Goal: Information Seeking & Learning: Learn about a topic

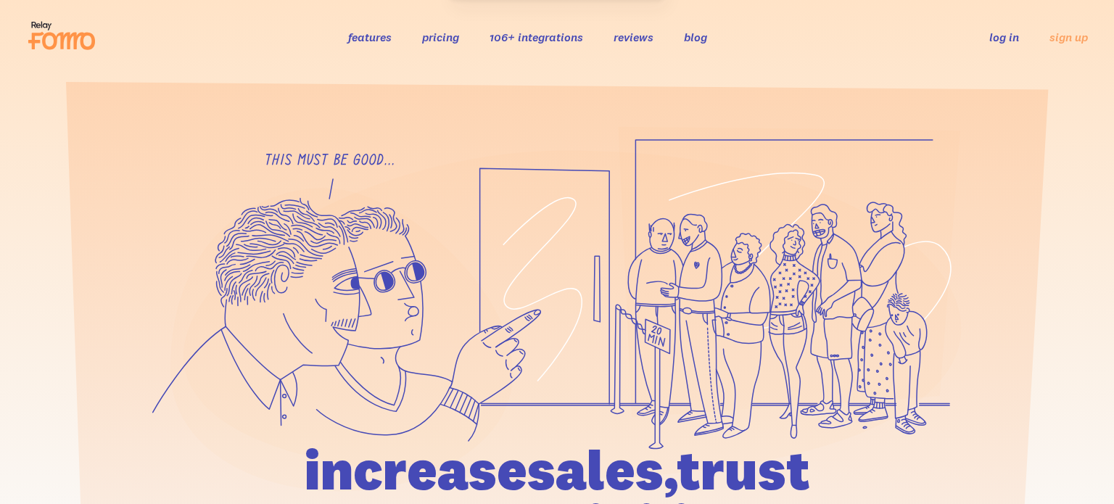
click at [518, 41] on link "106+ integrations" at bounding box center [537, 37] width 94 height 15
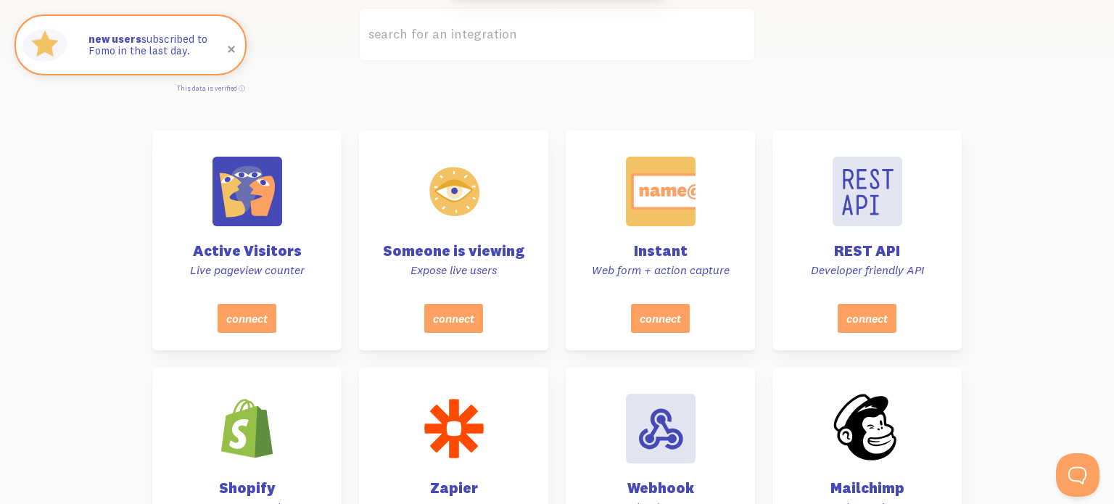
scroll to position [446, 0]
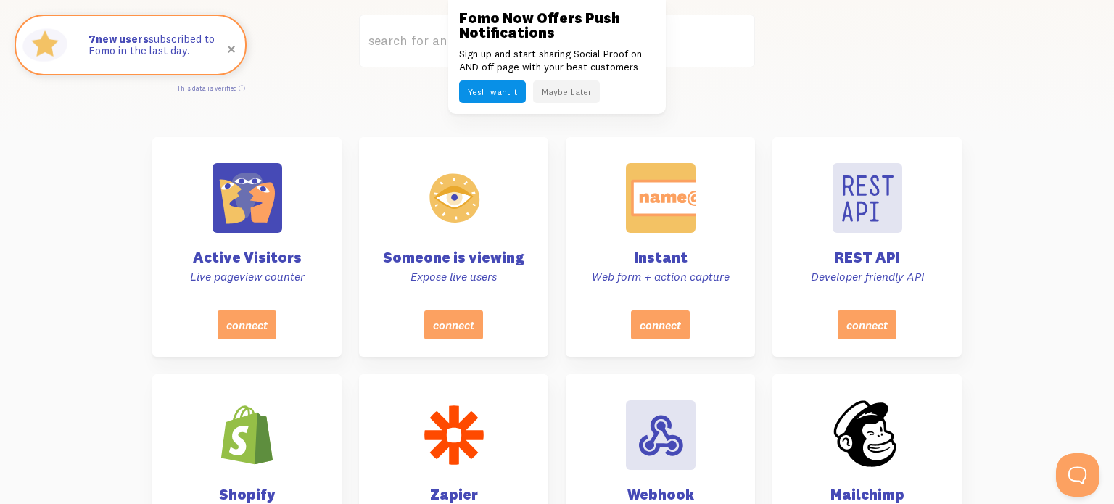
click at [392, 41] on label "search for an integration" at bounding box center [557, 41] width 396 height 53
click at [392, 41] on input "search for an integration" at bounding box center [557, 41] width 396 height 53
click at [411, 38] on label "search for an integration" at bounding box center [557, 41] width 396 height 53
click at [411, 38] on input "search for an integration" at bounding box center [557, 41] width 396 height 53
click at [572, 94] on button "Maybe Later" at bounding box center [566, 92] width 67 height 22
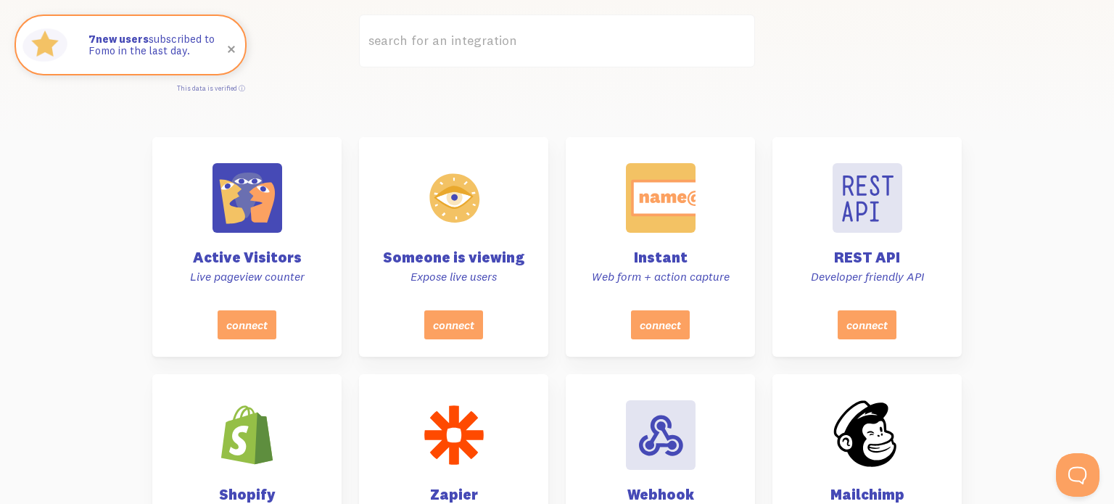
click at [540, 38] on label "search for an integration" at bounding box center [557, 41] width 396 height 53
click at [540, 38] on input "search for an integration" at bounding box center [557, 41] width 396 height 53
click at [405, 46] on label "search for an integration" at bounding box center [557, 41] width 396 height 53
click at [405, 46] on input "search for an integration" at bounding box center [557, 41] width 396 height 53
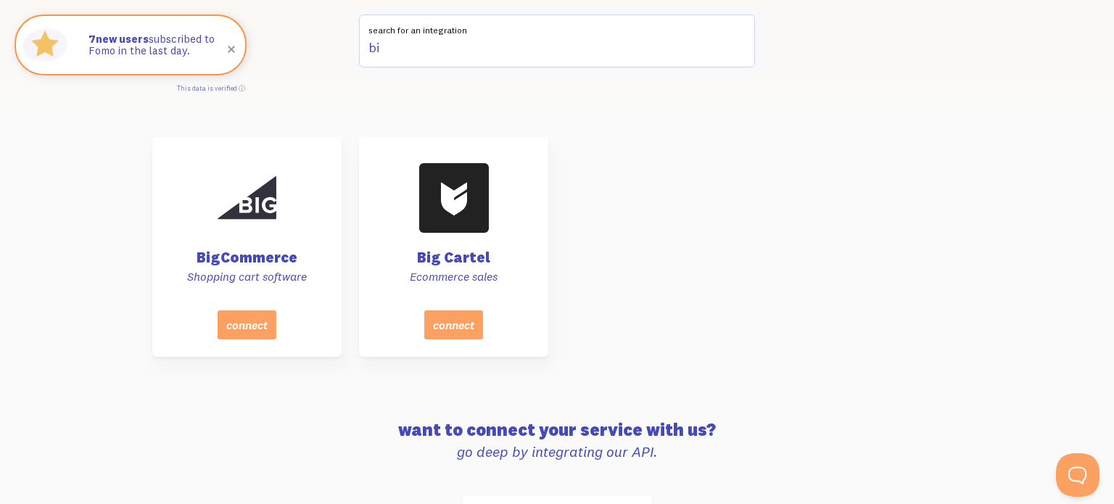
type input "b"
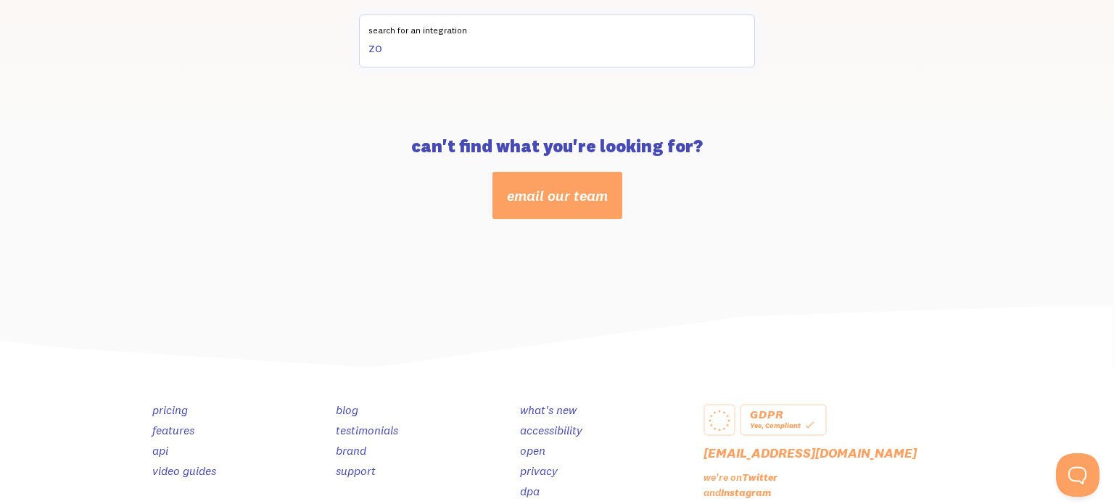
type input "z"
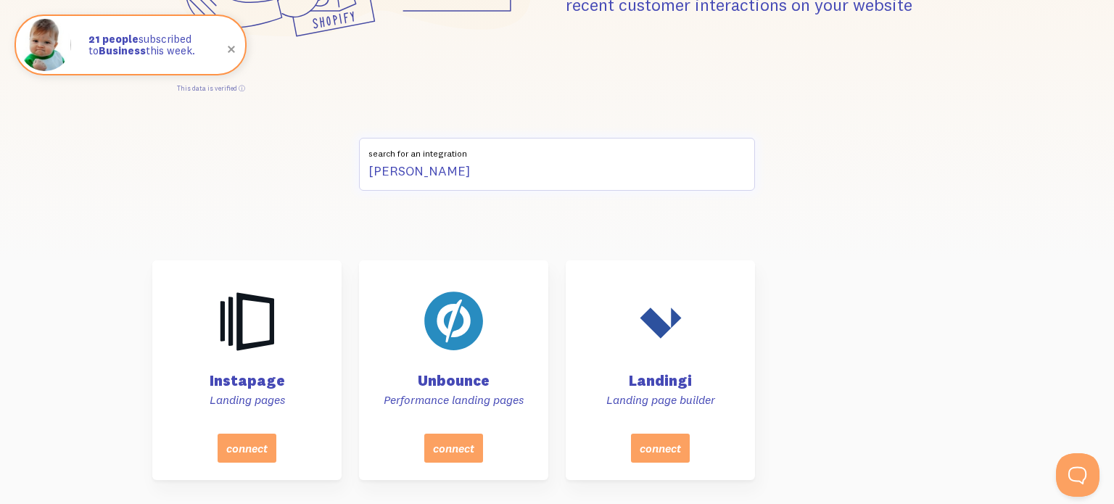
scroll to position [0, 0]
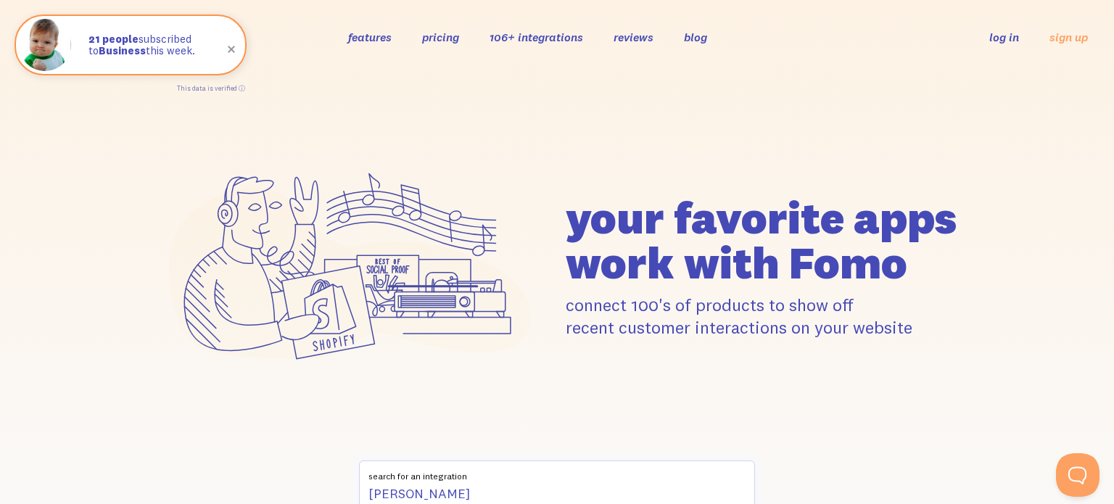
type input "landin"
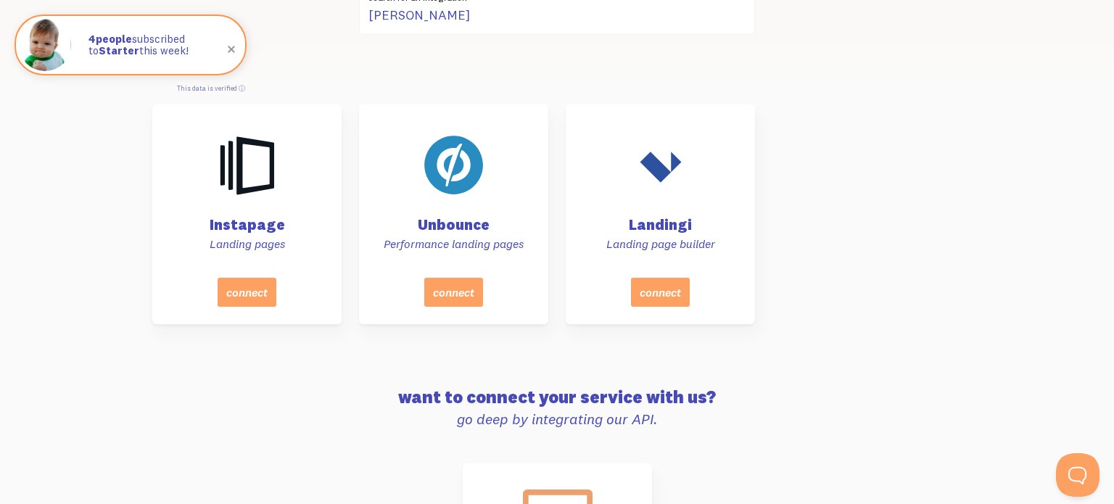
scroll to position [389, 0]
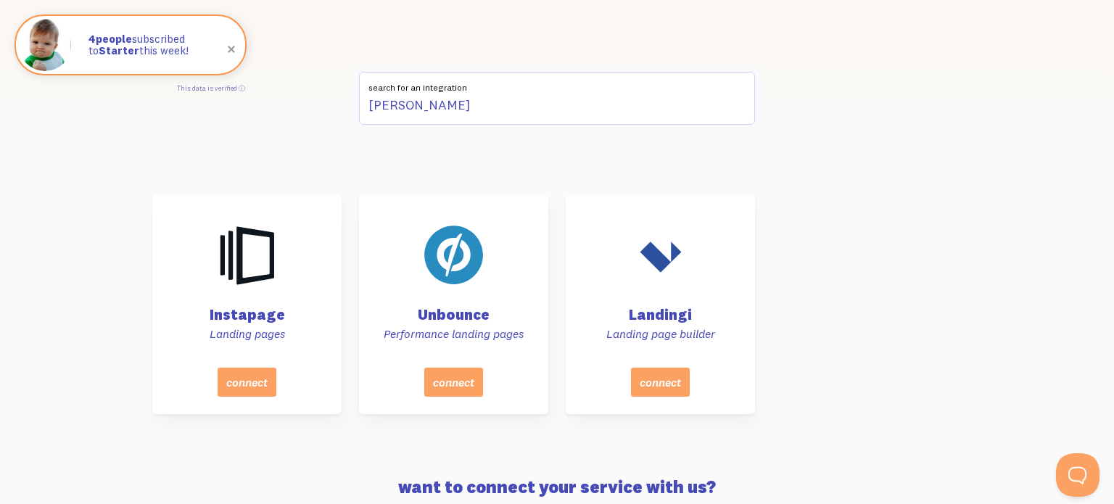
click at [403, 103] on input "landin" at bounding box center [557, 98] width 396 height 53
click at [396, 108] on input "landin" at bounding box center [557, 98] width 396 height 53
click at [395, 108] on input "landin" at bounding box center [557, 98] width 396 height 53
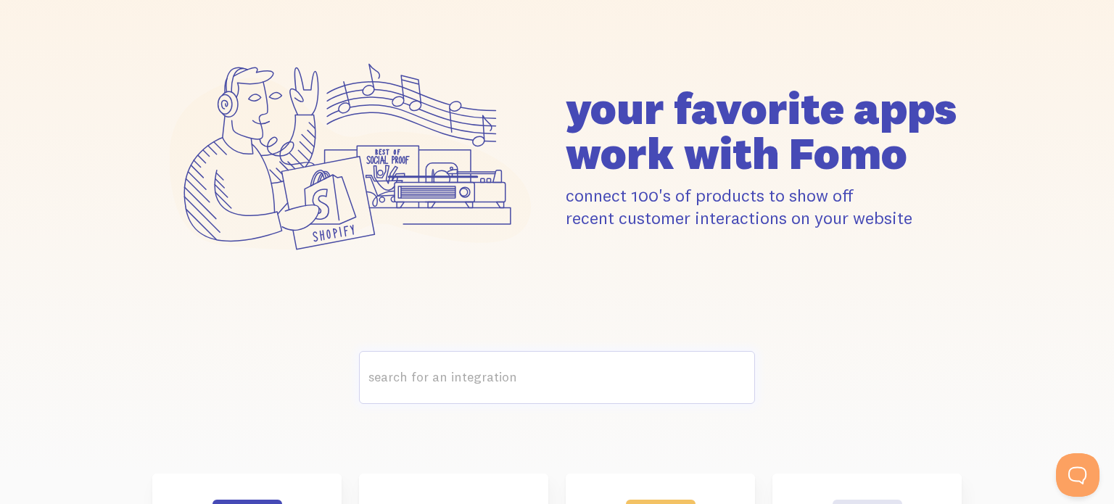
scroll to position [229, 0]
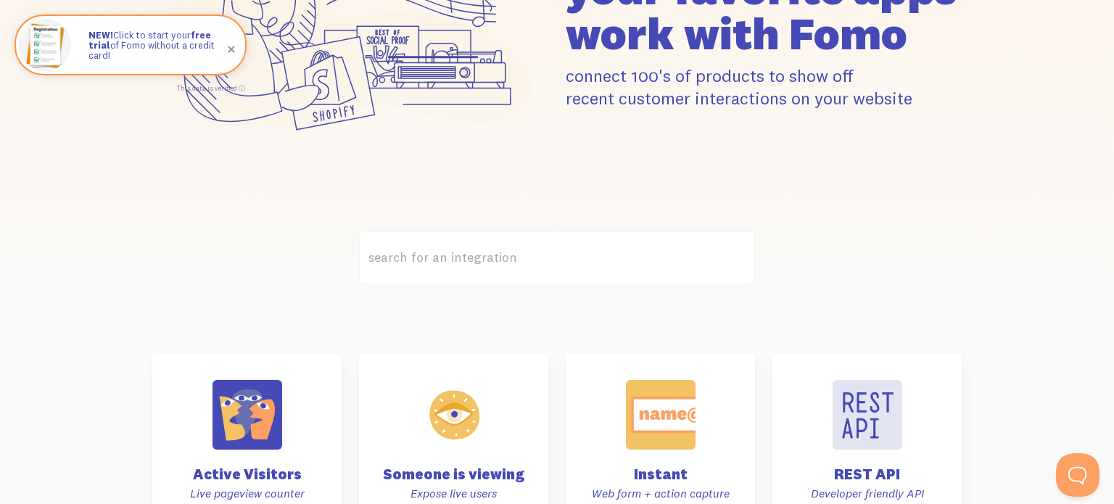
click at [464, 255] on label "search for an integration" at bounding box center [557, 257] width 396 height 53
click at [464, 255] on input "search for an integration" at bounding box center [557, 257] width 396 height 53
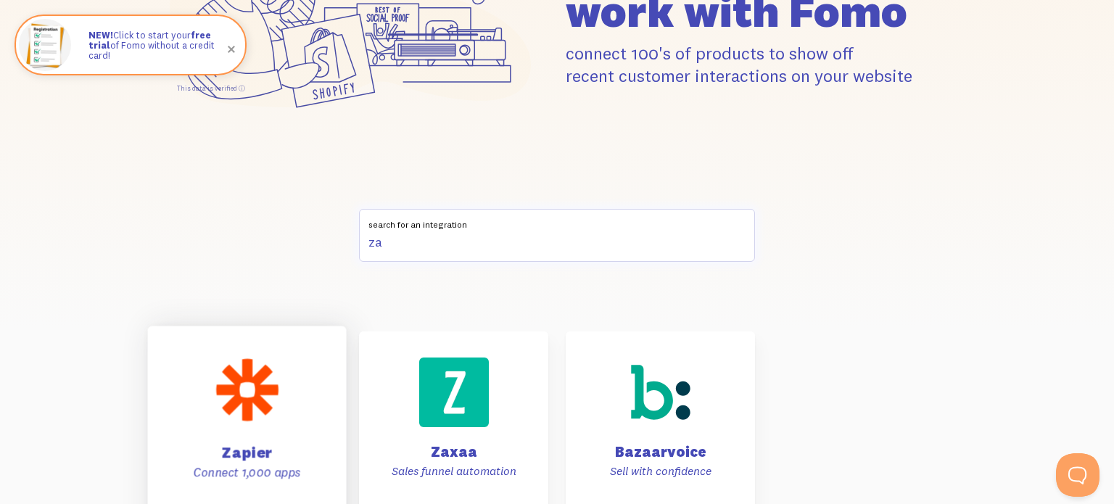
scroll to position [252, 0]
type input "za"
click at [224, 394] on div at bounding box center [246, 389] width 73 height 73
